Goal: Task Accomplishment & Management: Manage account settings

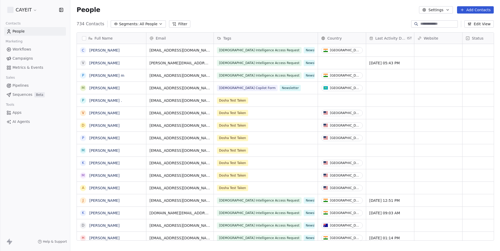
scroll to position [221, 430]
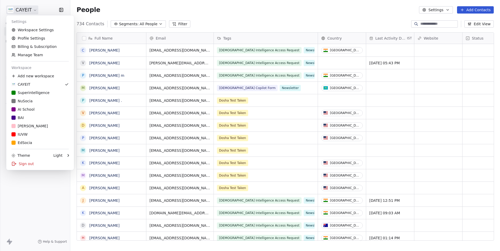
click at [26, 10] on html "CAYEIT Contacts People Marketing Workflows Campaigns Metrics & Events Sales Pip…" at bounding box center [250, 125] width 500 height 251
click at [28, 30] on link "Workspace Settings" at bounding box center [40, 30] width 64 height 8
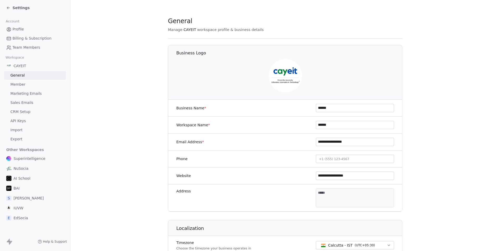
click at [27, 89] on link "Marketing Emails" at bounding box center [35, 93] width 62 height 9
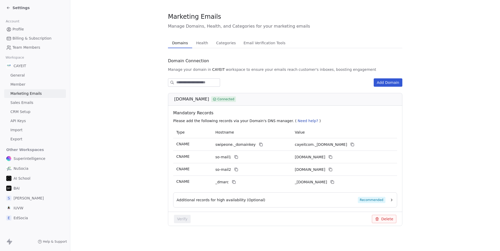
scroll to position [4, 0]
click at [38, 156] on span "Superintelligence" at bounding box center [30, 158] width 32 height 5
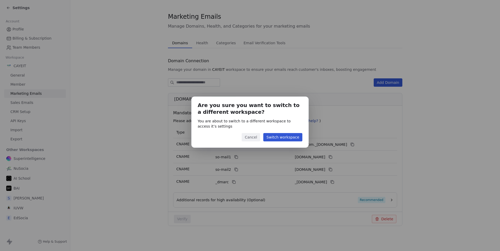
click at [280, 138] on button "Switch workspace" at bounding box center [282, 137] width 39 height 8
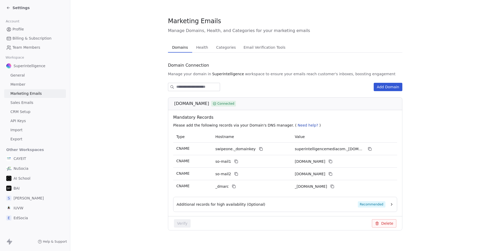
click at [30, 185] on div "BAI" at bounding box center [35, 188] width 62 height 9
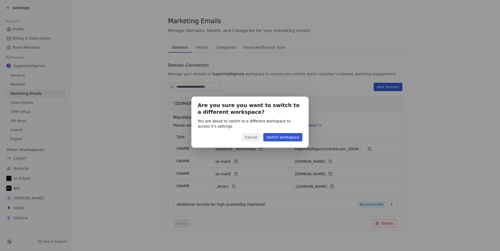
click at [277, 135] on button "Switch workspace" at bounding box center [282, 137] width 39 height 8
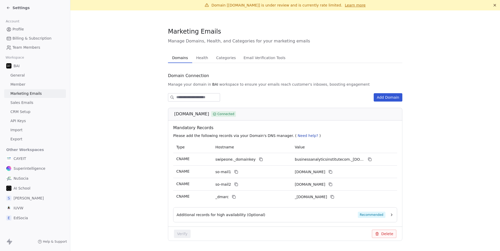
click at [205, 58] on span "Health" at bounding box center [202, 57] width 16 height 7
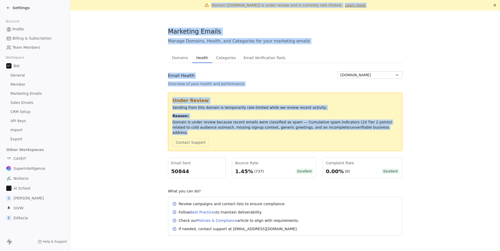
drag, startPoint x: 195, startPoint y: 5, endPoint x: 411, endPoint y: 135, distance: 251.6
click at [411, 135] on div "Domain [[DOMAIN_NAME]] is under review and is currently rate limited. Learn mor…" at bounding box center [285, 125] width 430 height 251
copy div "Domain [[DOMAIN_NAME]] is under review and is currently rate limited. Learn mor…"
click at [16, 5] on span "Settings" at bounding box center [21, 7] width 17 height 5
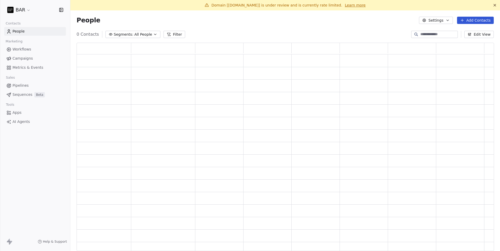
scroll to position [208, 417]
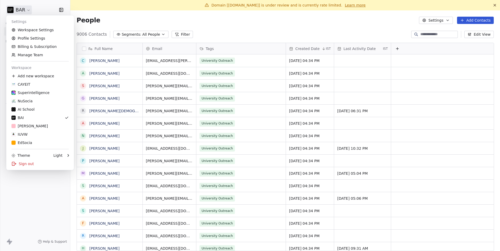
click at [25, 8] on html "BAR Contacts People Marketing Workflows Campaigns Metrics & Events Sales Pipeli…" at bounding box center [250, 125] width 500 height 251
click at [32, 119] on div "BAI" at bounding box center [39, 117] width 57 height 5
click at [22, 9] on html "BAR Contacts People Marketing Workflows Campaigns Metrics & Events Sales Pipeli…" at bounding box center [250, 125] width 500 height 251
click at [28, 26] on link "Workspace Settings" at bounding box center [40, 30] width 64 height 8
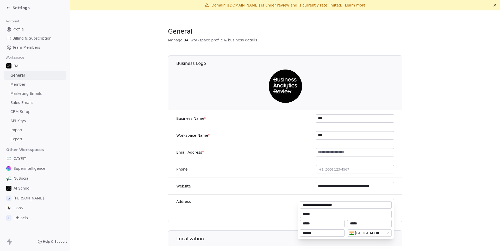
click at [339, 211] on body "**********" at bounding box center [250, 125] width 500 height 251
click at [17, 10] on html "**********" at bounding box center [250, 125] width 500 height 251
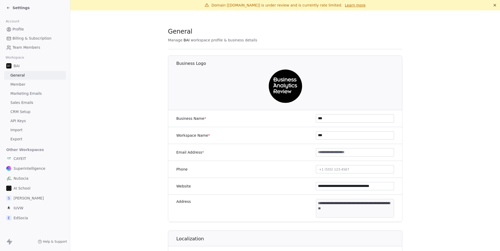
click at [22, 6] on span "Settings" at bounding box center [21, 7] width 17 height 5
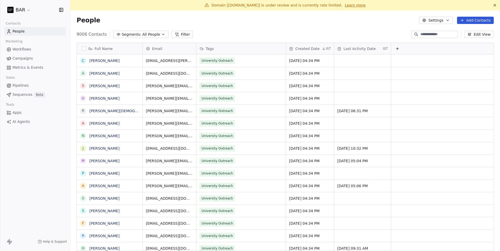
scroll to position [221, 430]
click at [26, 5] on div "BAR" at bounding box center [35, 10] width 70 height 20
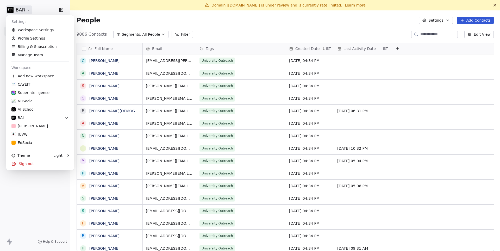
click at [26, 8] on html "BAR Contacts People Marketing Workflows Campaigns Metrics & Events Sales Pipeli…" at bounding box center [250, 125] width 500 height 251
click at [26, 165] on div "Sign out" at bounding box center [40, 164] width 64 height 8
